Goal: Task Accomplishment & Management: Use online tool/utility

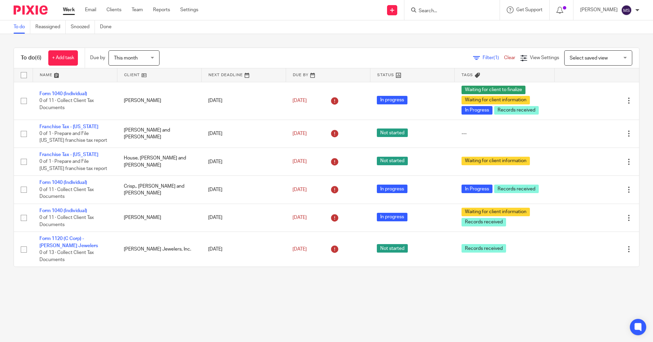
click at [178, 10] on input "Search" at bounding box center [448, 11] width 61 height 6
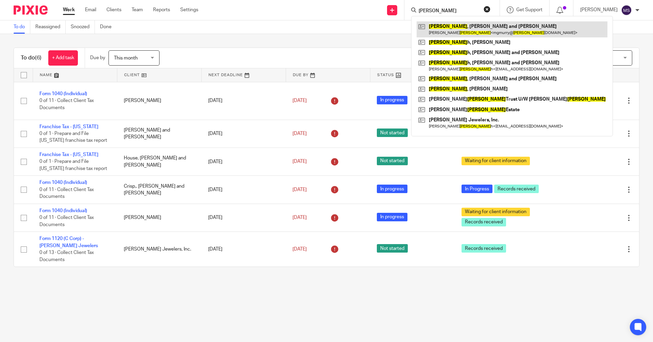
type input "murry"
click at [178, 37] on link at bounding box center [512, 29] width 191 height 16
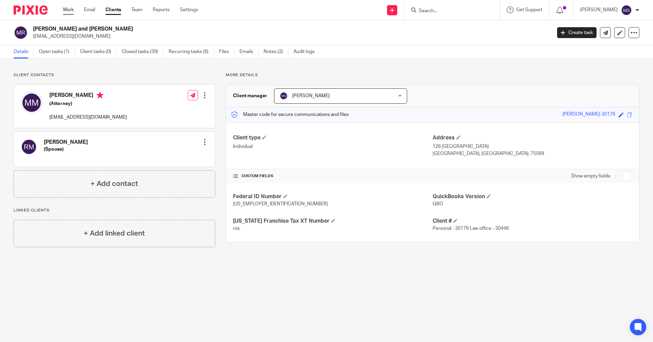
click at [70, 12] on link "Work" at bounding box center [68, 9] width 11 height 7
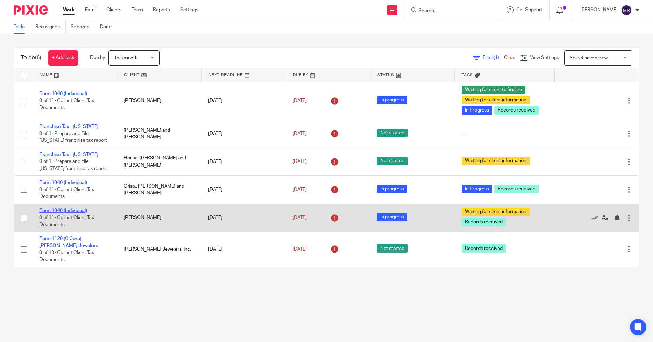
click at [65, 211] on link "Form 1040 (Individual)" at bounding box center [63, 211] width 48 height 5
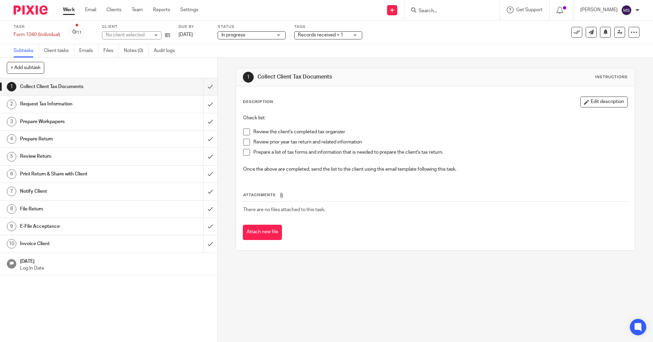
click at [357, 35] on div "Records received + 1" at bounding box center [328, 35] width 68 height 8
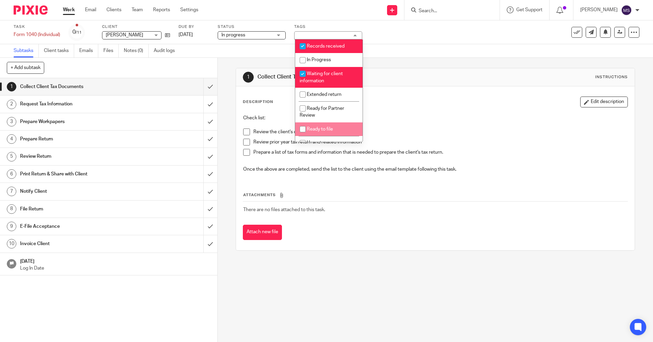
click at [299, 128] on input "checkbox" at bounding box center [302, 129] width 13 height 13
checkbox input "true"
click at [305, 75] on input "checkbox" at bounding box center [302, 73] width 13 height 13
checkbox input "false"
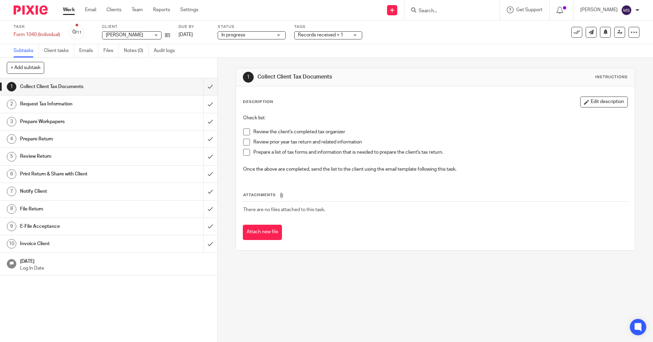
click at [284, 37] on div "In progress In progress" at bounding box center [252, 35] width 68 height 8
click at [405, 39] on div "Task Form 1040 (Individual) Save Form 1040 (Individual) 0 /11 Client Strain, Ra…" at bounding box center [274, 32] width 521 height 16
click at [70, 11] on link "Work" at bounding box center [69, 9] width 12 height 7
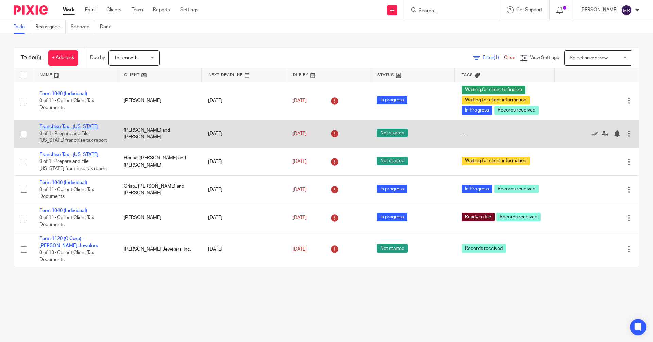
click at [76, 126] on link "Franchise Tax - Texas" at bounding box center [68, 126] width 59 height 5
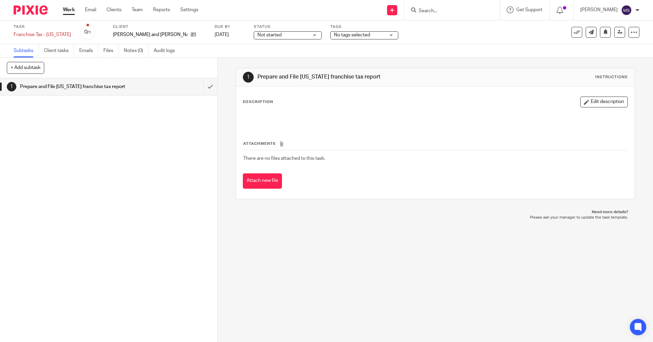
click at [334, 36] on span "No tags selected" at bounding box center [352, 35] width 36 height 5
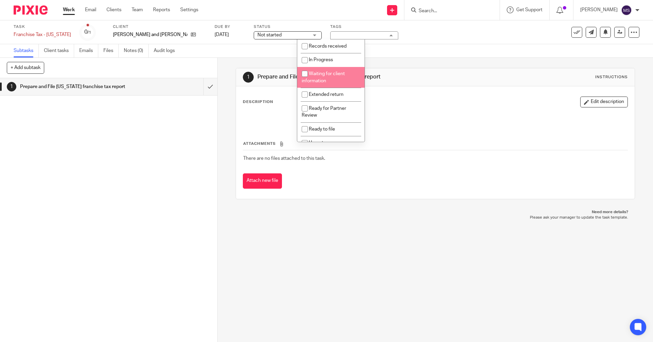
click at [305, 72] on input "checkbox" at bounding box center [304, 73] width 13 height 13
checkbox input "true"
click at [444, 76] on h1 "Prepare and File Texas franchise tax report" at bounding box center [353, 76] width 193 height 7
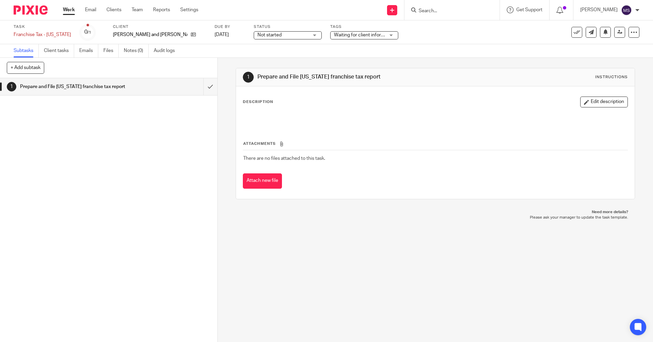
click at [69, 10] on link "Work" at bounding box center [69, 9] width 12 height 7
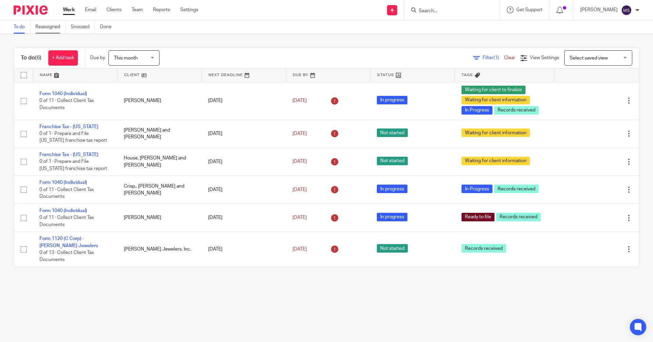
click at [62, 29] on link "Reassigned" at bounding box center [50, 26] width 30 height 13
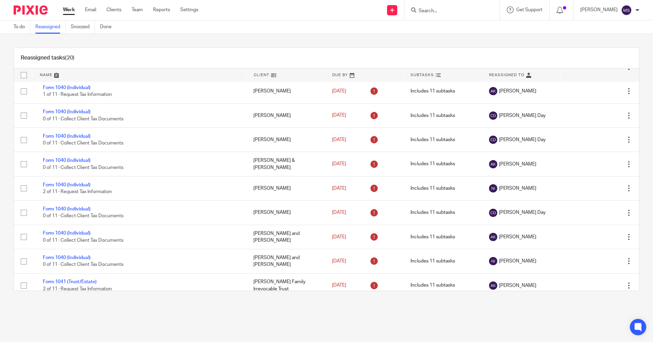
scroll to position [102, 0]
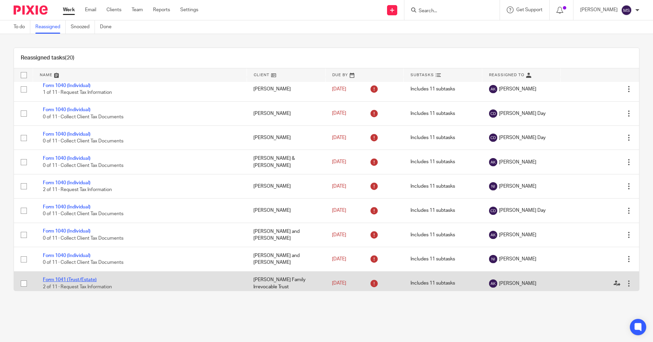
click at [76, 282] on link "Form 1041 (Trust/Estate)" at bounding box center [70, 280] width 54 height 5
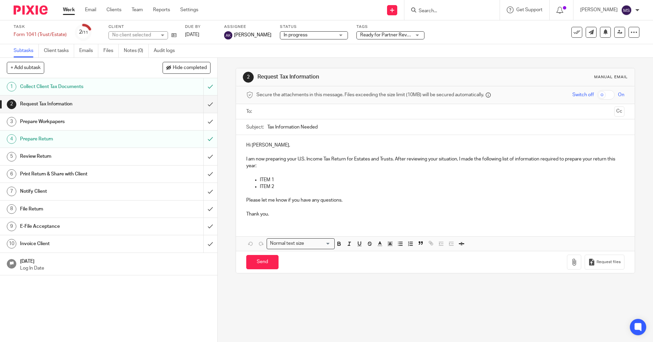
click at [385, 35] on span "Ready for Partner Review" at bounding box center [387, 35] width 54 height 5
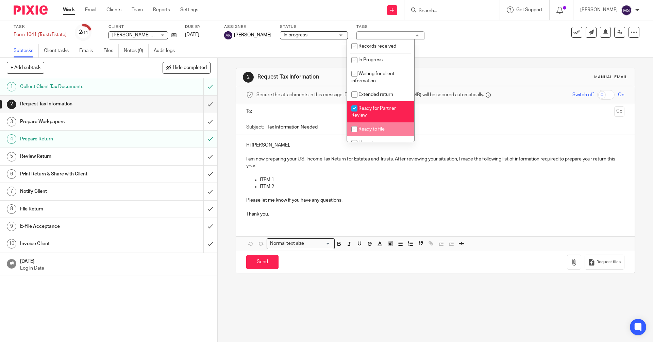
click at [353, 131] on input "checkbox" at bounding box center [354, 129] width 13 height 13
checkbox input "true"
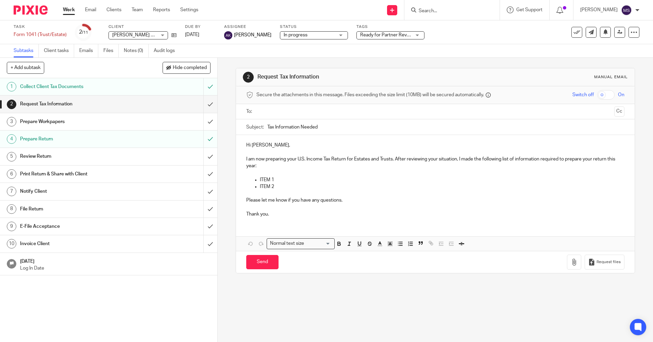
click at [451, 33] on div "Task Form 1041 (Trust/Estate) Save Form 1041 (Trust/Estate) 2 /11 Client Foltz …" at bounding box center [274, 32] width 521 height 16
click at [69, 11] on link "Work" at bounding box center [69, 9] width 12 height 7
